Goal: Task Accomplishment & Management: Manage account settings

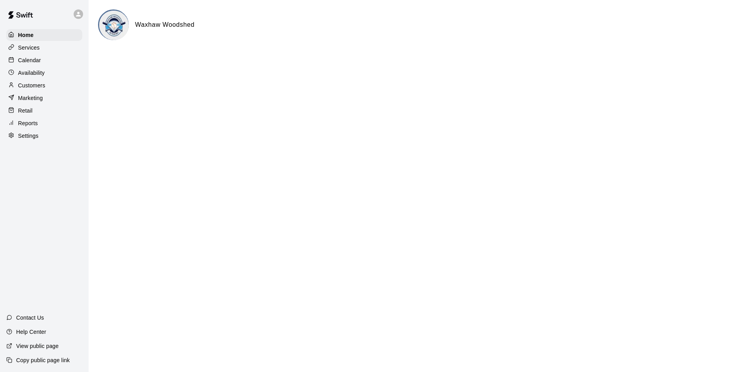
click at [54, 48] on div "Services" at bounding box center [44, 48] width 76 height 12
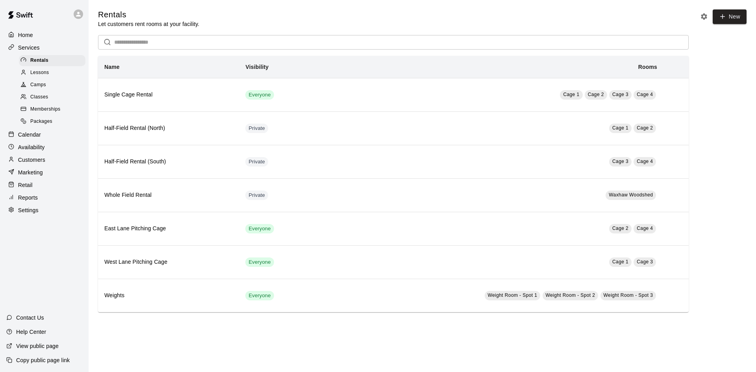
click at [64, 110] on div "Memberships" at bounding box center [52, 109] width 67 height 11
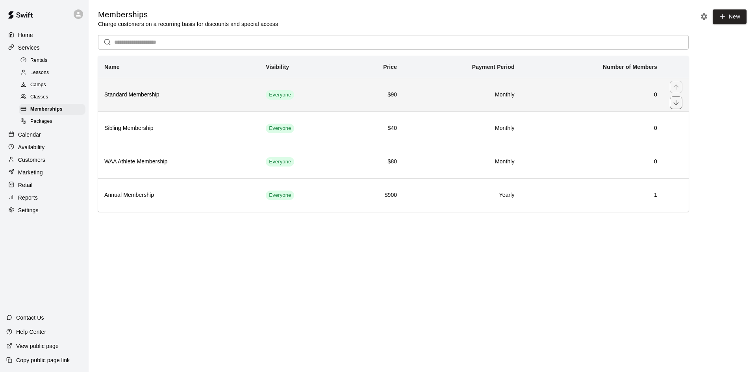
click at [369, 98] on h6 "$90" at bounding box center [375, 95] width 44 height 9
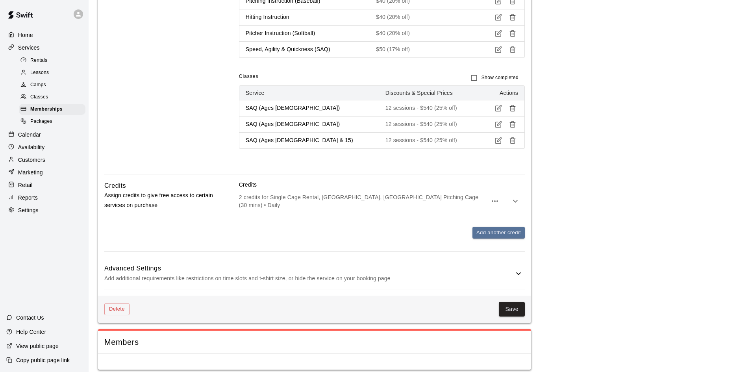
scroll to position [616, 0]
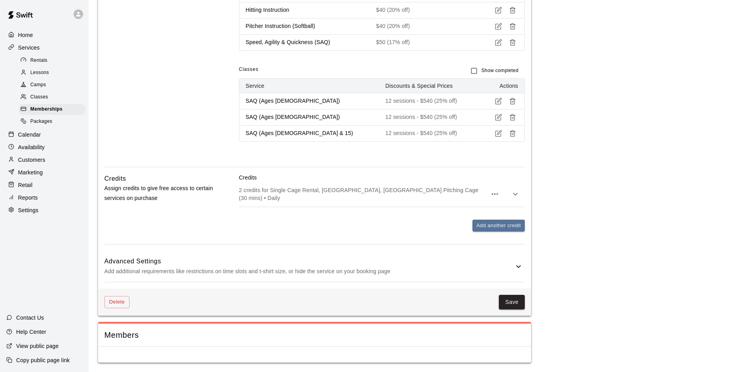
click at [517, 194] on icon "button" at bounding box center [515, 193] width 9 height 9
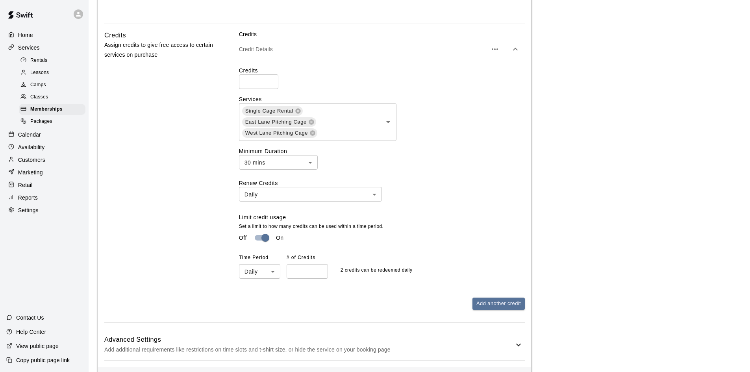
scroll to position [773, 0]
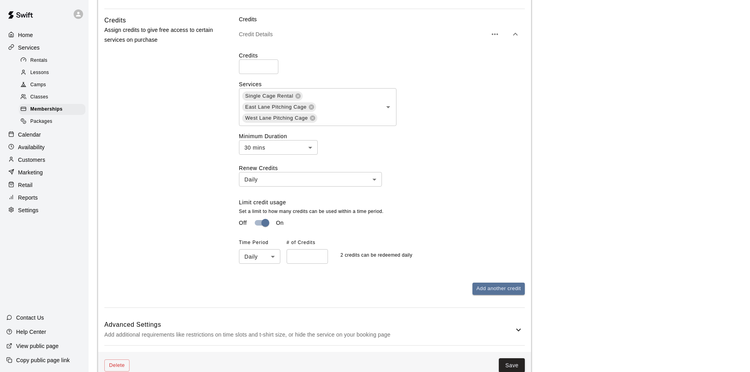
click at [257, 65] on input "*" at bounding box center [258, 66] width 39 height 15
type input "*"
click at [449, 137] on label "Minimum Duration" at bounding box center [382, 136] width 286 height 8
click at [387, 107] on icon "Open" at bounding box center [388, 106] width 9 height 9
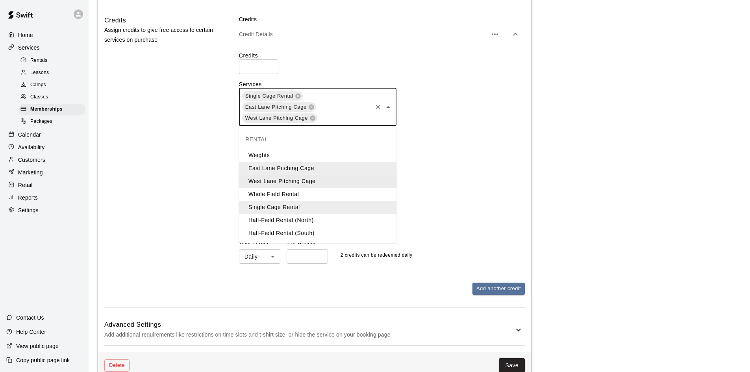
scroll to position [813, 0]
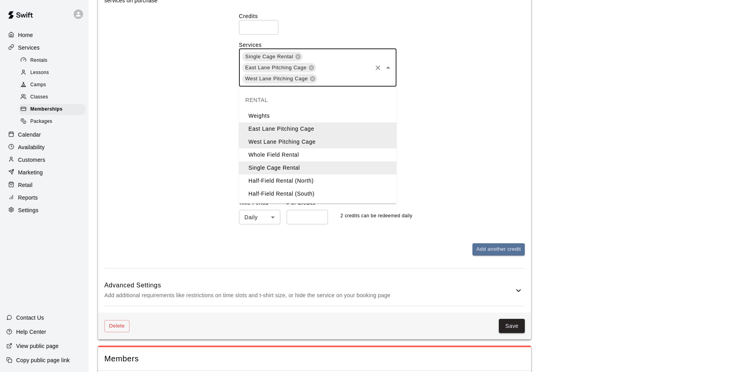
click at [294, 117] on li "Weights" at bounding box center [318, 115] width 158 height 13
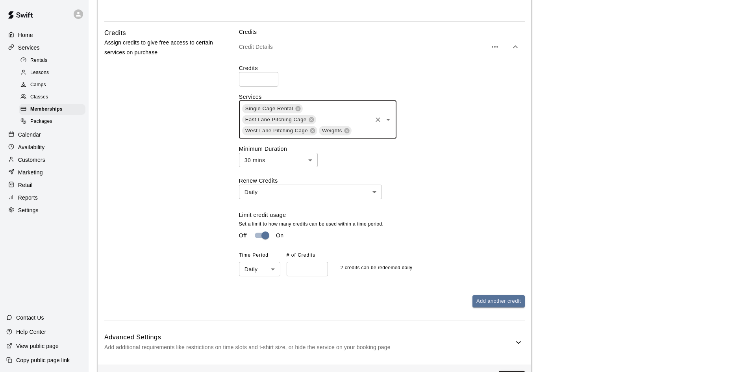
scroll to position [760, 0]
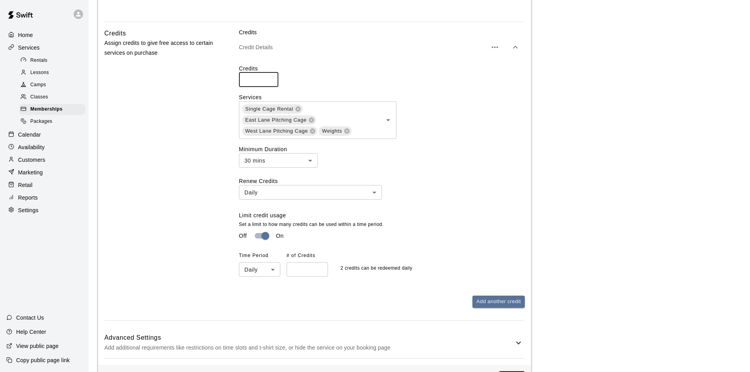
click at [250, 79] on input "*" at bounding box center [258, 79] width 39 height 15
click at [297, 273] on input "*" at bounding box center [307, 269] width 41 height 15
type input "*"
click at [482, 173] on div "Credits * ​ Services Single Cage Rental [GEOGRAPHIC_DATA] Pitching Cage [GEOGRA…" at bounding box center [382, 171] width 286 height 213
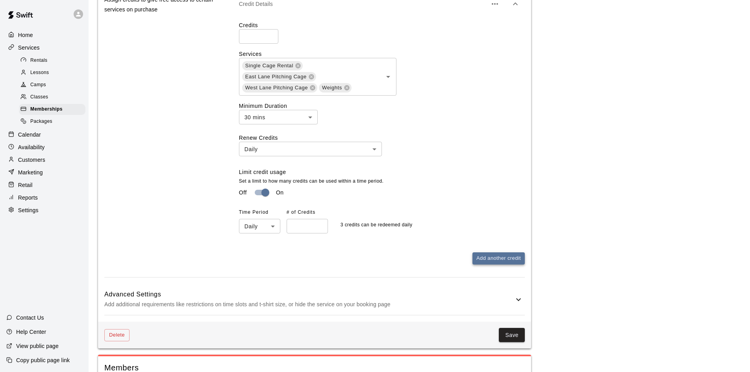
scroll to position [839, 0]
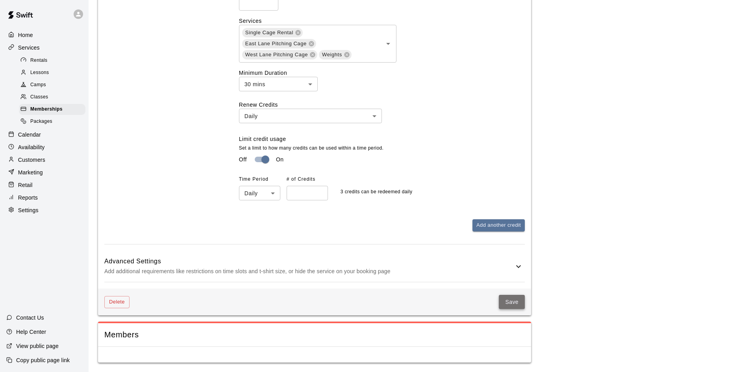
click at [515, 298] on button "Save" at bounding box center [512, 302] width 26 height 15
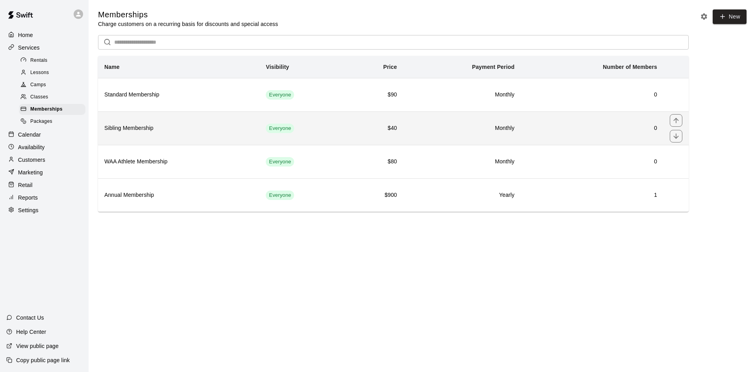
click at [349, 135] on td "$40" at bounding box center [375, 127] width 56 height 33
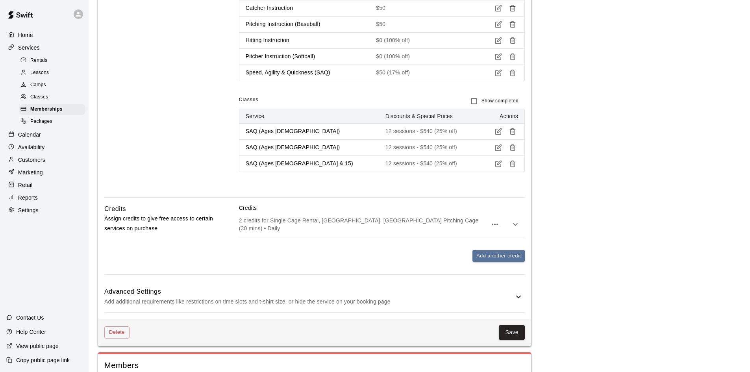
scroll to position [616, 0]
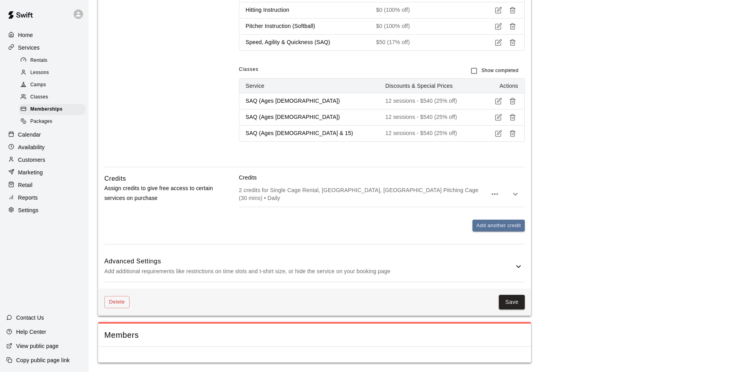
click at [512, 193] on icon "button" at bounding box center [515, 193] width 9 height 9
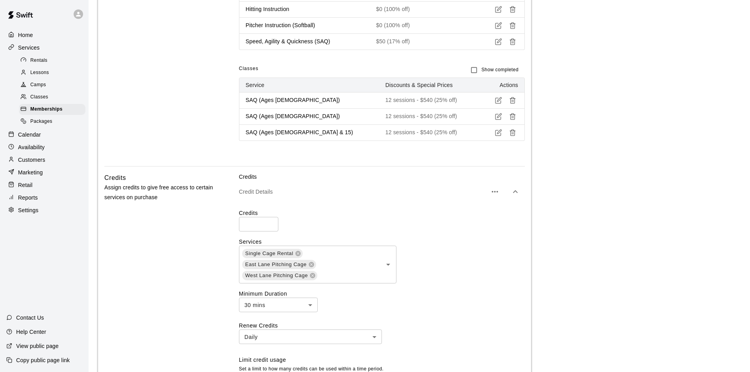
click at [264, 227] on input "*" at bounding box center [258, 224] width 39 height 15
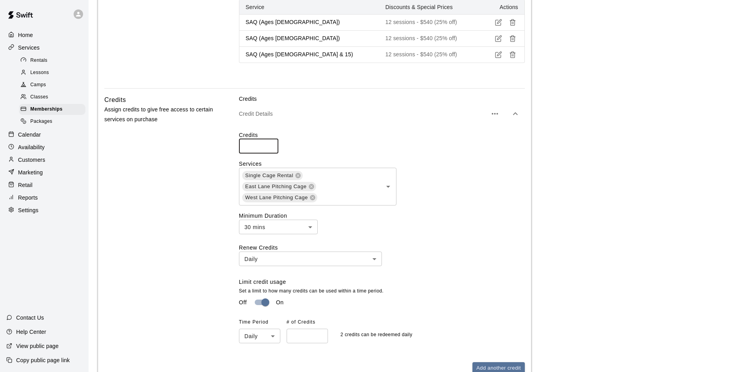
scroll to position [695, 0]
click at [387, 189] on icon "Open" at bounding box center [388, 185] width 9 height 9
type input "*"
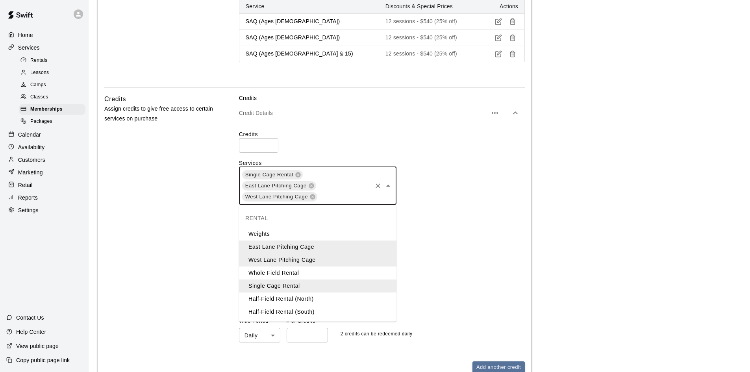
click at [311, 233] on li "Weights" at bounding box center [318, 234] width 158 height 13
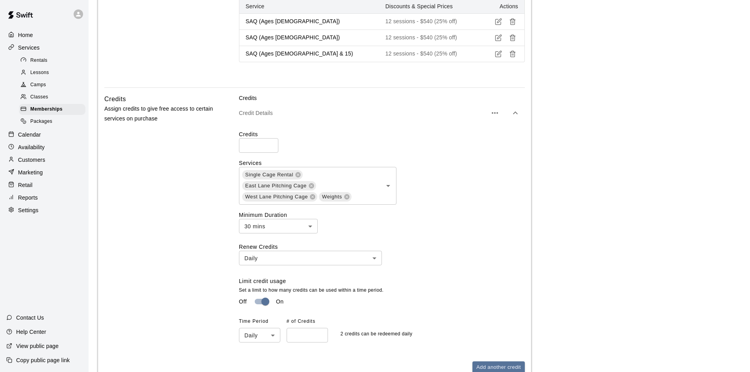
click at [414, 245] on div "Renew Credits Daily ***** ​ Limit credit usage Set a limit to how many credits …" at bounding box center [382, 293] width 286 height 100
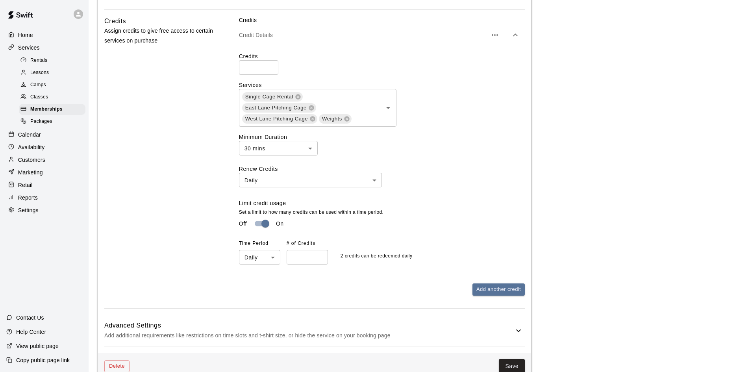
scroll to position [773, 0]
click at [299, 256] on input "*" at bounding box center [307, 256] width 41 height 15
type input "*"
click at [456, 240] on div "Time Period Daily ***** ​ # of Credits * ​ 3 credits can be redeemed daily" at bounding box center [382, 250] width 286 height 27
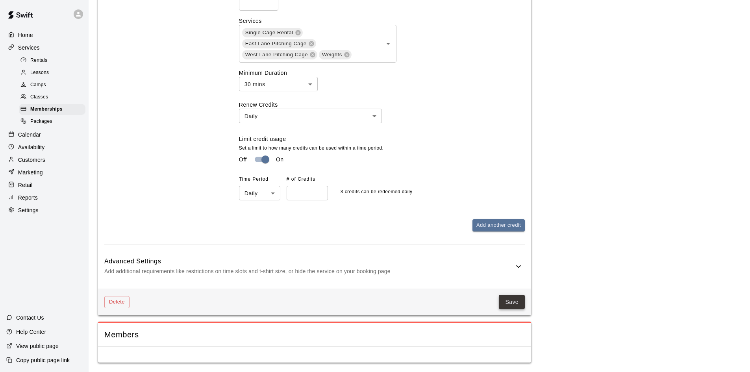
click at [517, 306] on button "Save" at bounding box center [512, 302] width 26 height 15
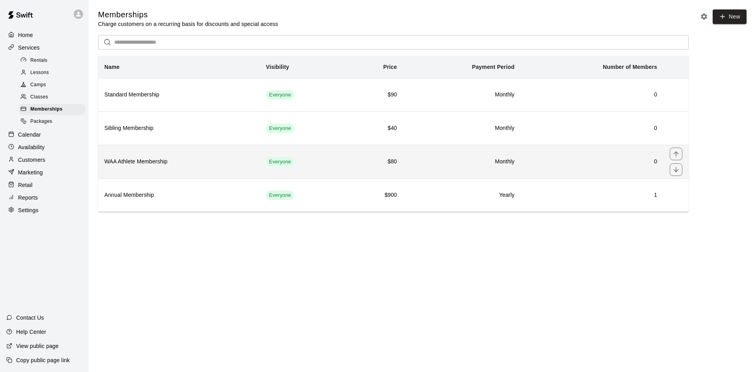
click at [339, 166] on td "Everyone" at bounding box center [303, 161] width 87 height 33
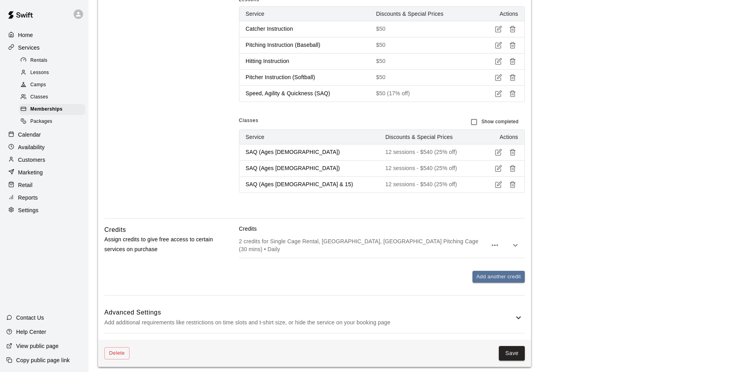
scroll to position [591, 0]
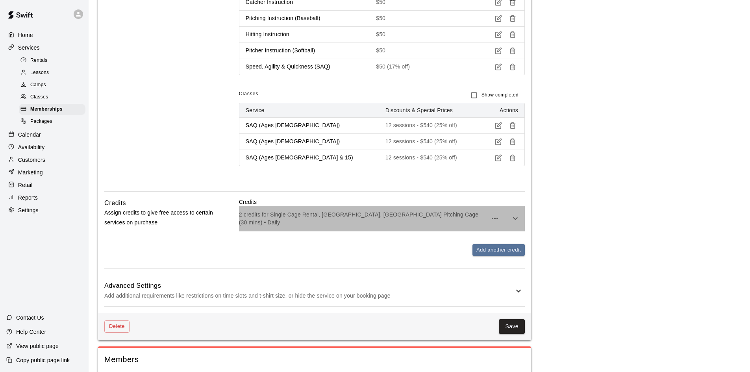
click at [401, 221] on p "2 credits for Single Cage Rental, [GEOGRAPHIC_DATA], [GEOGRAPHIC_DATA] Pitching…" at bounding box center [363, 219] width 248 height 16
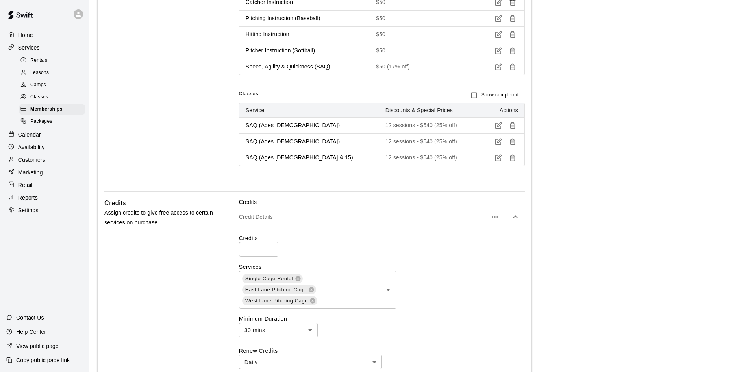
click at [254, 248] on input "*" at bounding box center [258, 249] width 39 height 15
type input "*"
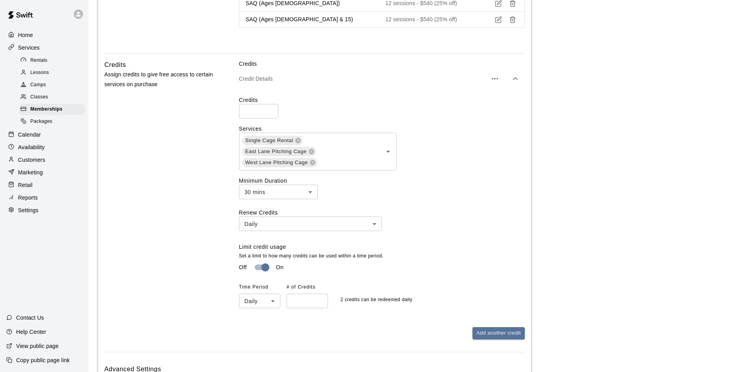
scroll to position [748, 0]
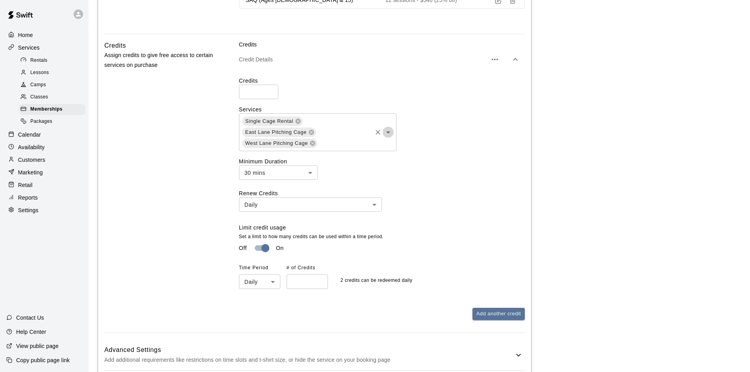
click at [390, 134] on icon "Open" at bounding box center [388, 132] width 9 height 9
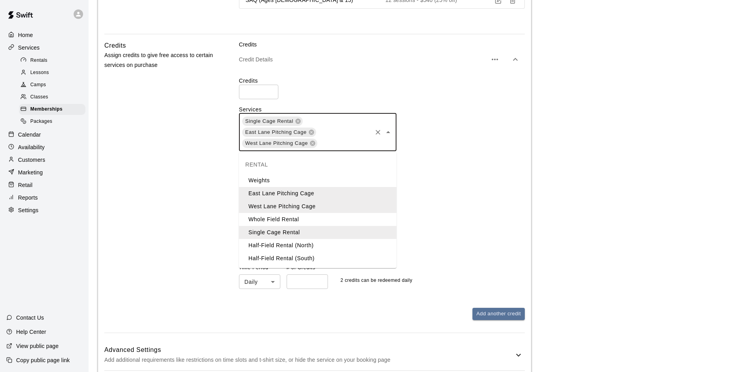
click at [352, 177] on li "Weights" at bounding box center [318, 180] width 158 height 13
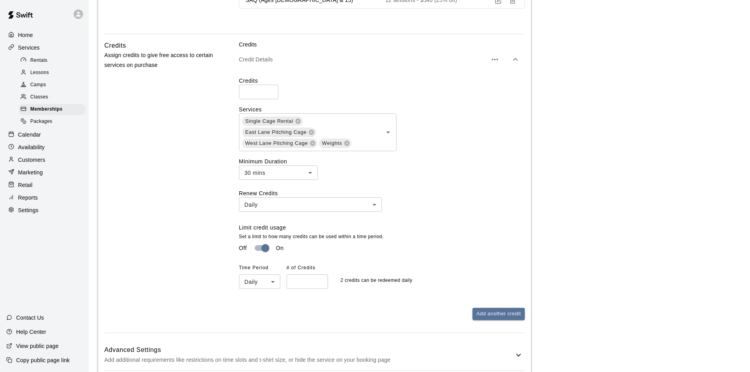
click at [426, 206] on div "Renew Credits Daily ***** ​ Limit credit usage Set a limit to how many credits …" at bounding box center [382, 239] width 286 height 100
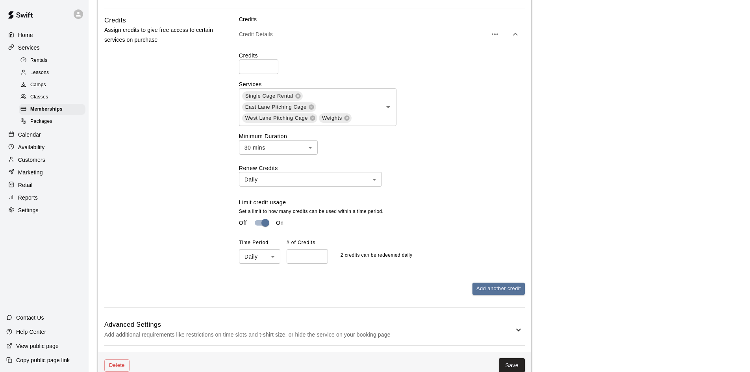
scroll to position [788, 0]
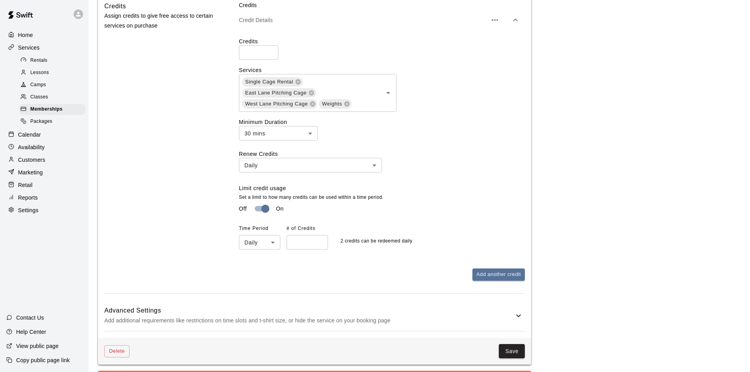
click at [298, 239] on input "*" at bounding box center [307, 242] width 41 height 15
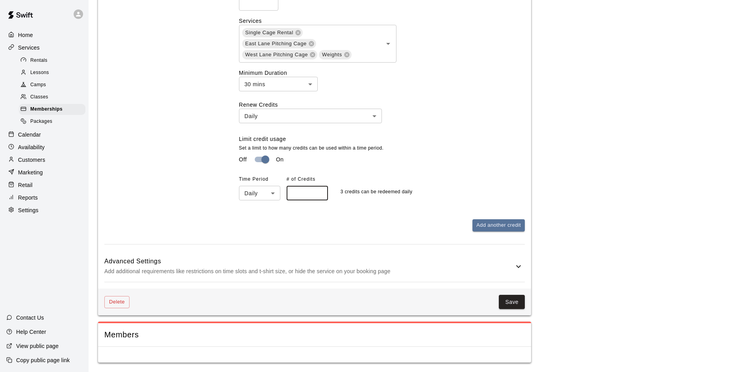
scroll to position [839, 0]
type input "*"
click at [512, 302] on button "Save" at bounding box center [512, 302] width 26 height 15
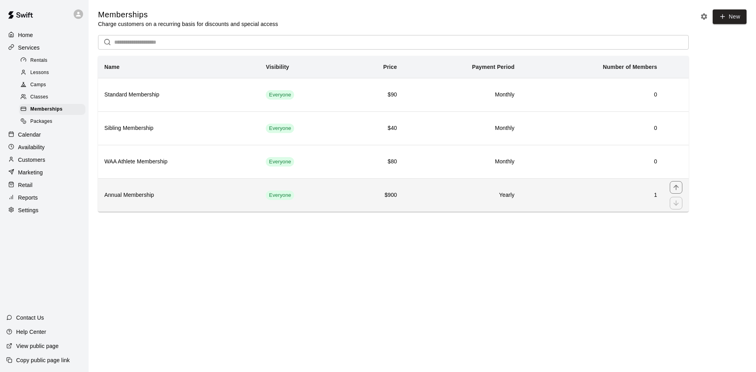
click at [336, 205] on td "Everyone" at bounding box center [303, 194] width 87 height 33
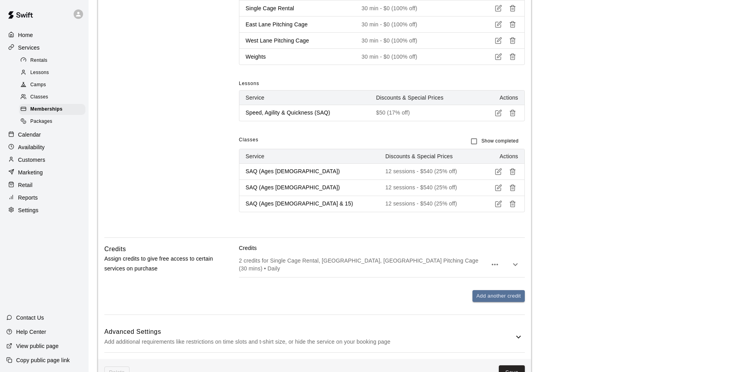
scroll to position [551, 0]
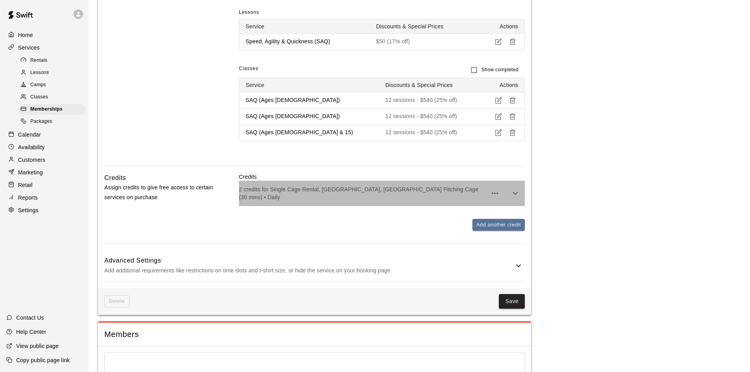
click at [465, 185] on div "2 credits for Single Cage Rental, [GEOGRAPHIC_DATA], [GEOGRAPHIC_DATA] Pitching…" at bounding box center [382, 193] width 286 height 25
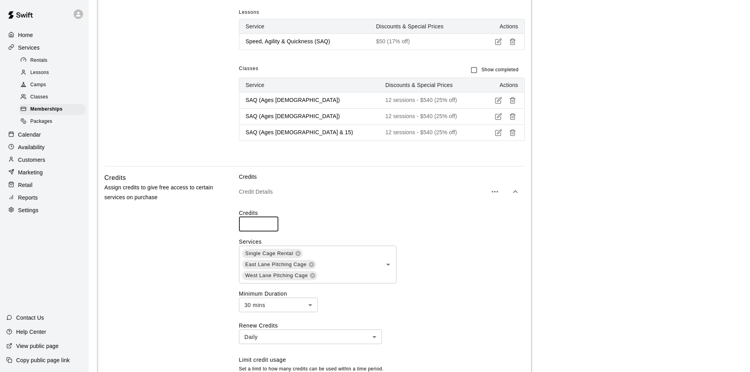
click at [265, 227] on input "*" at bounding box center [258, 224] width 39 height 15
type input "*"
click at [525, 278] on div "**********" at bounding box center [314, 12] width 433 height 996
click at [391, 269] on icon "Open" at bounding box center [388, 264] width 9 height 9
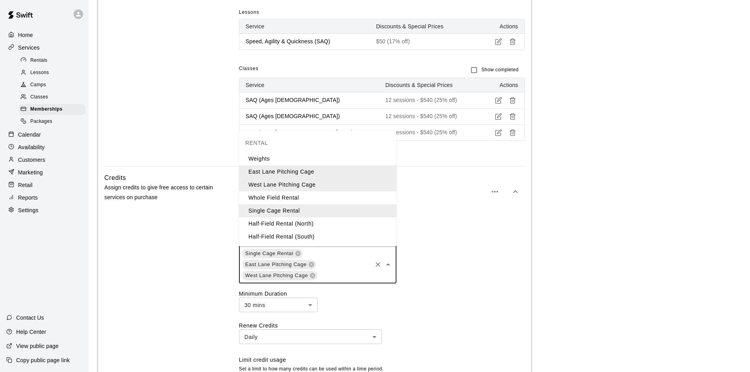
click at [315, 159] on li "Weights" at bounding box center [318, 158] width 158 height 13
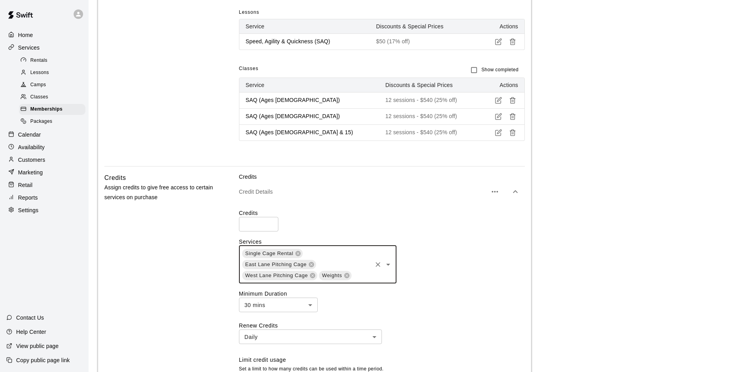
click at [431, 263] on div "Single Cage Rental [GEOGRAPHIC_DATA] Pitching Cage [GEOGRAPHIC_DATA] Pitching C…" at bounding box center [382, 265] width 286 height 38
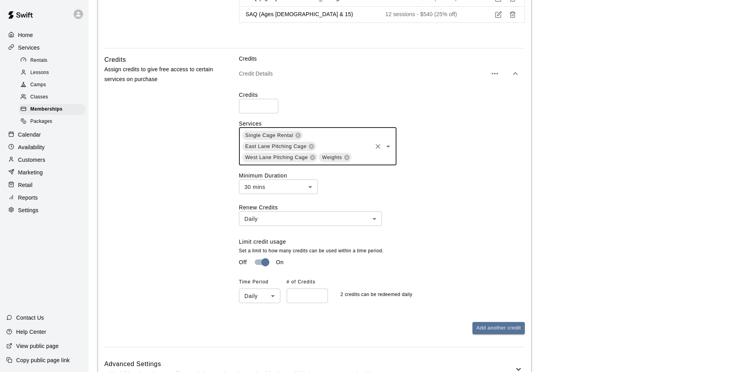
click at [304, 303] on input "*" at bounding box center [307, 296] width 41 height 15
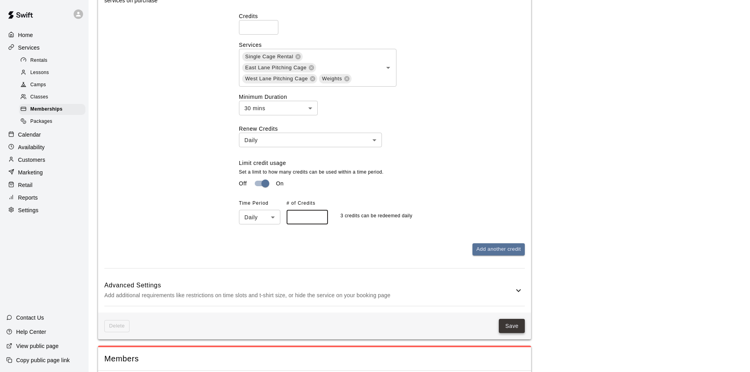
type input "*"
click at [506, 325] on button "Save" at bounding box center [512, 326] width 26 height 15
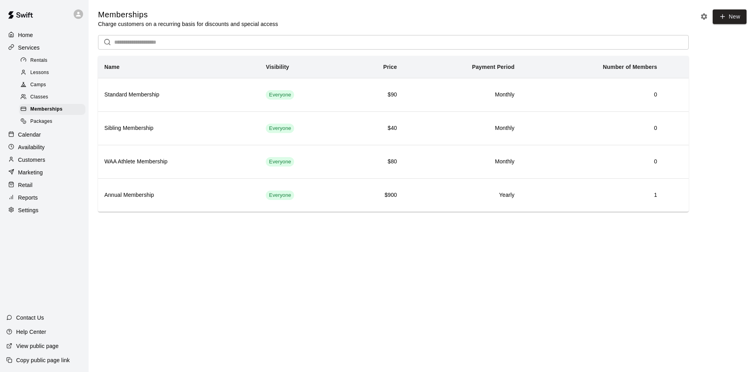
drag, startPoint x: 44, startPoint y: 224, endPoint x: 50, endPoint y: 216, distance: 9.7
click at [44, 224] on div "Home Services Rentals Lessons Camps Classes Memberships Packages Calendar Avail…" at bounding box center [44, 186] width 89 height 372
click at [50, 216] on div "Settings" at bounding box center [44, 210] width 76 height 12
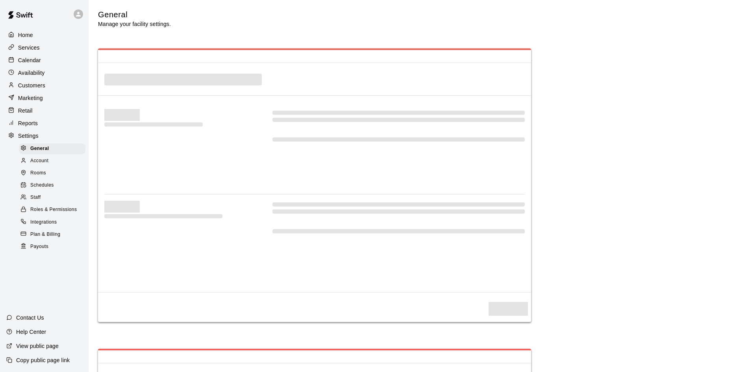
select select "**"
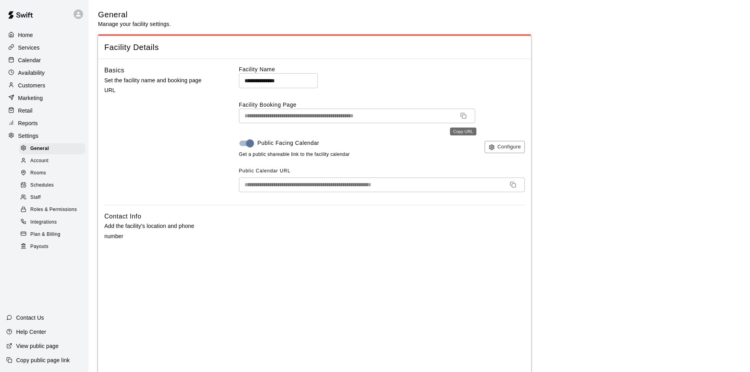
click at [464, 117] on icon "Copy URL" at bounding box center [463, 116] width 6 height 6
click at [465, 116] on icon "Copy URL" at bounding box center [463, 116] width 6 height 6
